Goal: Task Accomplishment & Management: Use online tool/utility

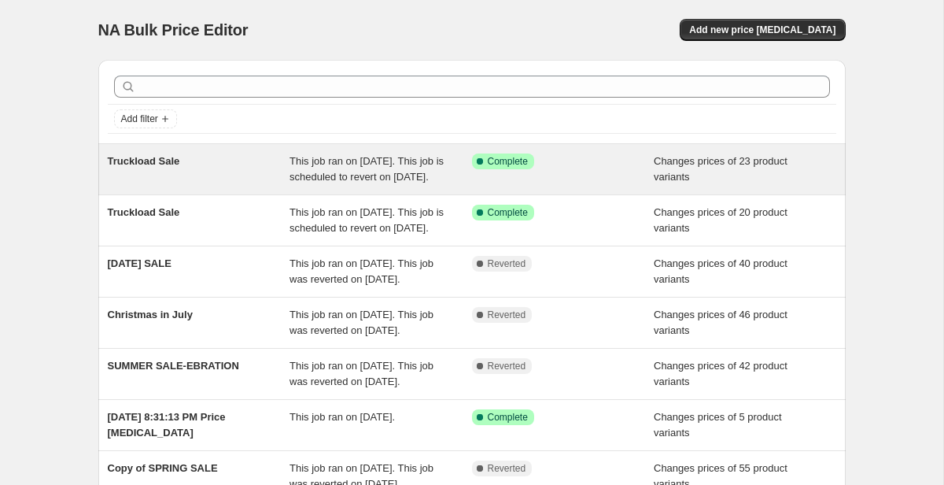
click at [396, 182] on span "This job ran on [DATE]. This job is scheduled to revert on [DATE]." at bounding box center [366, 169] width 154 height 28
